Goal: Task Accomplishment & Management: Use online tool/utility

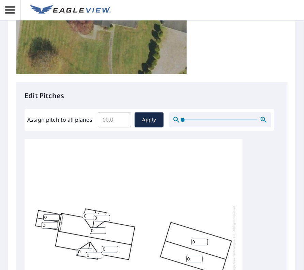
scroll to position [7, 0]
click at [116, 121] on input "Assign pitch to all planes" at bounding box center [114, 119] width 33 height 19
type input "4"
click at [147, 126] on button "Apply" at bounding box center [149, 119] width 29 height 15
type input "4"
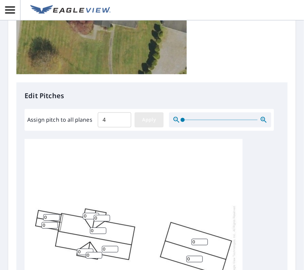
type input "4"
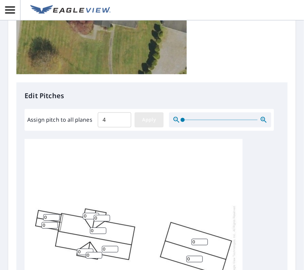
type input "4"
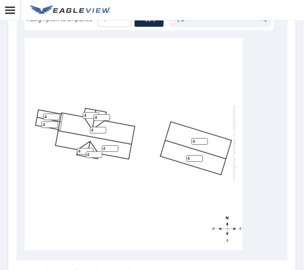
scroll to position [383, 0]
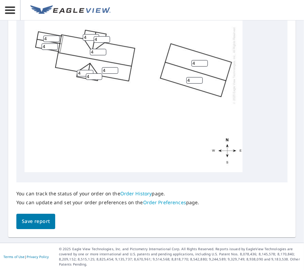
click at [35, 223] on span "Save report" at bounding box center [36, 221] width 28 height 9
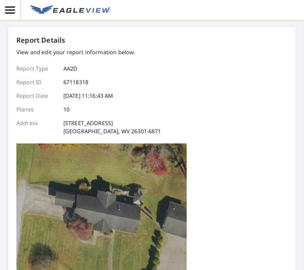
scroll to position [0, 0]
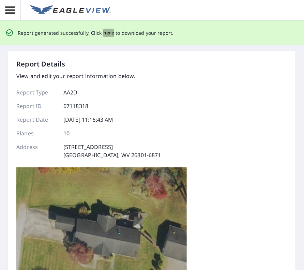
click at [106, 33] on span "here" at bounding box center [108, 33] width 11 height 9
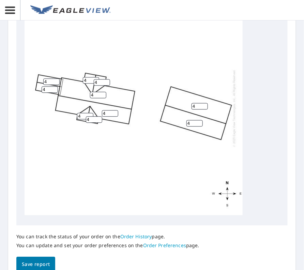
scroll to position [7, 0]
